Goal: Task Accomplishment & Management: Use online tool/utility

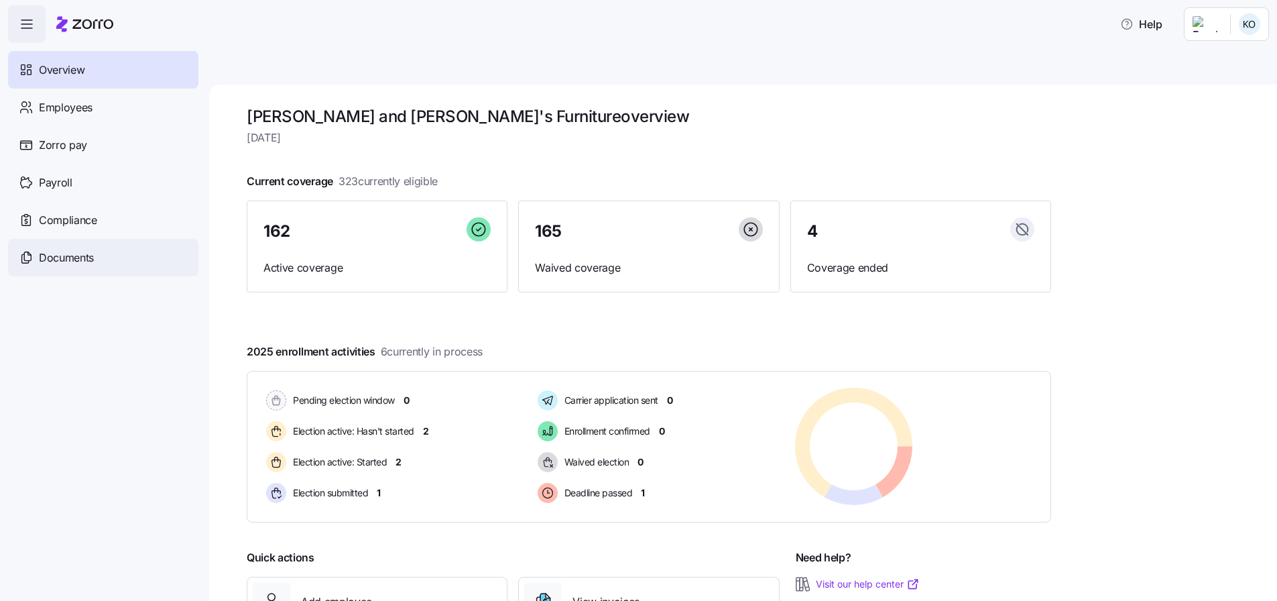
click at [72, 253] on span "Documents" at bounding box center [66, 257] width 55 height 17
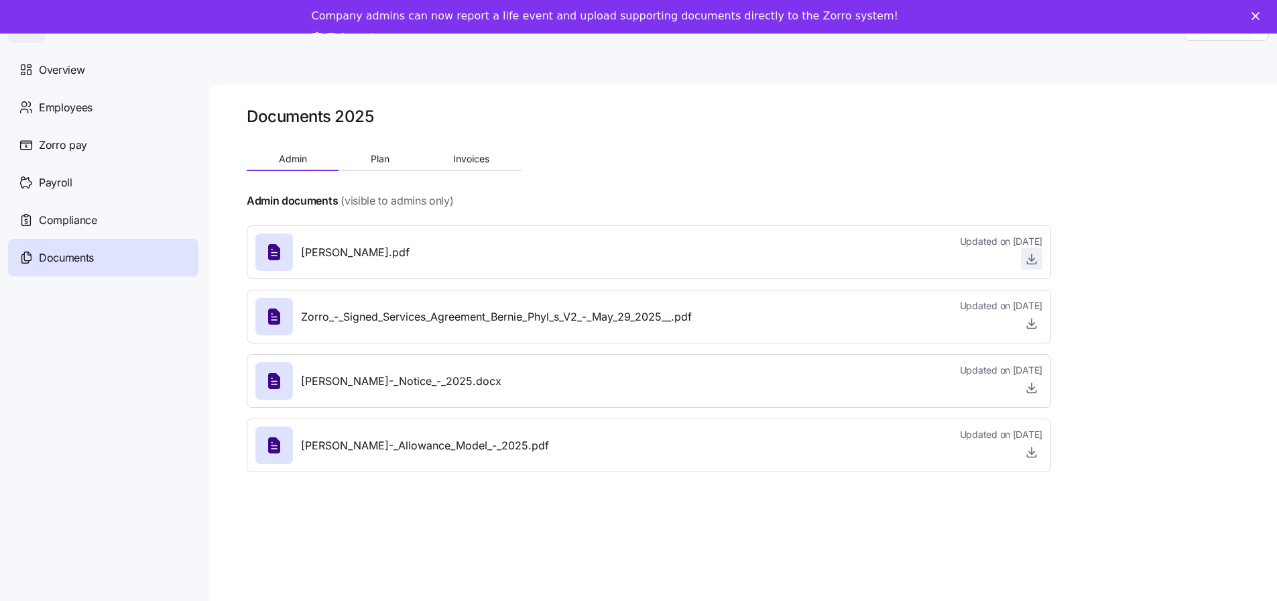
click at [1033, 261] on icon "button" at bounding box center [1031, 258] width 13 height 13
